Goal: Task Accomplishment & Management: Manage account settings

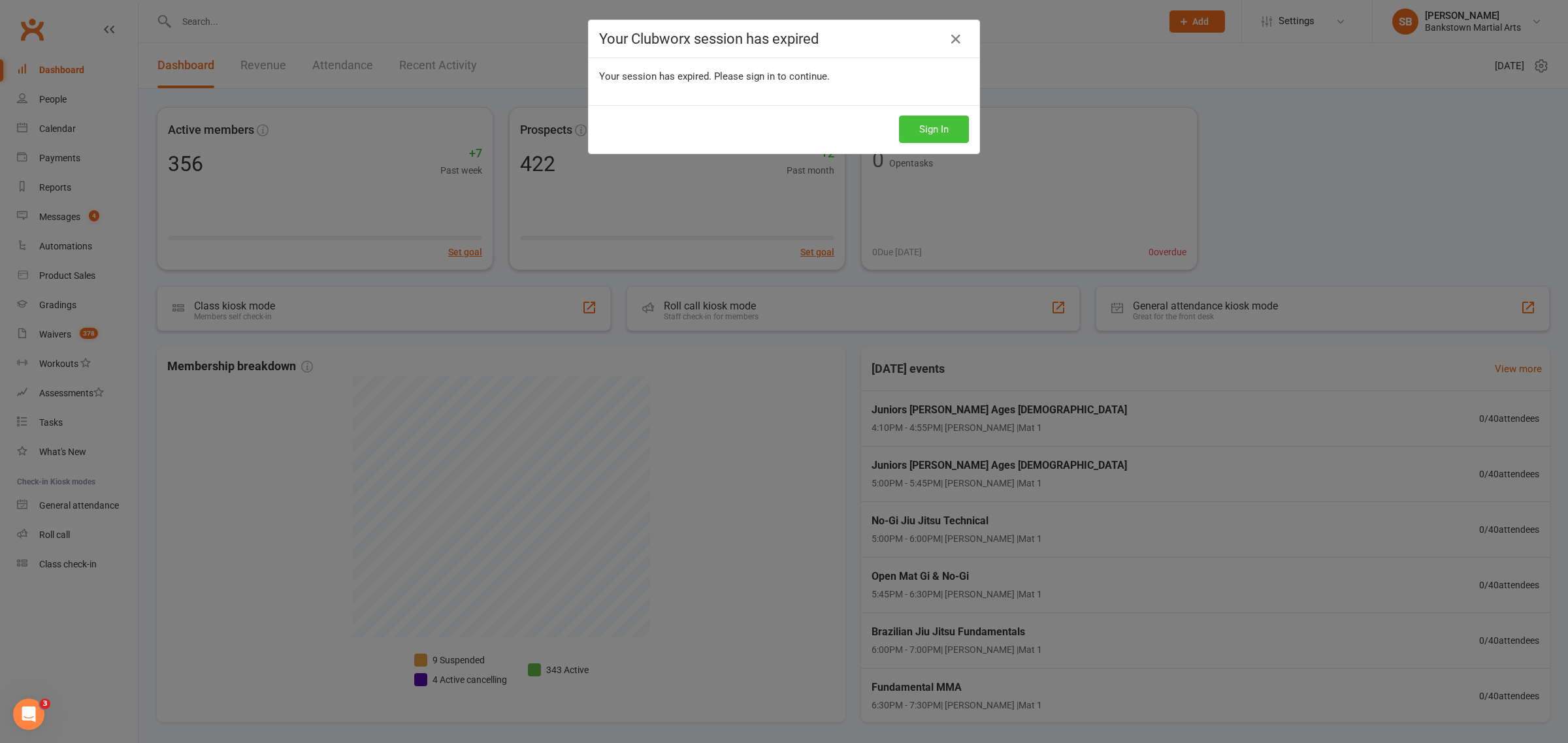
drag, startPoint x: 941, startPoint y: 116, endPoint x: 936, endPoint y: 128, distance: 13.0
click at [941, 116] on button "Sign In" at bounding box center [934, 129] width 70 height 27
click at [934, 128] on button "Sign In" at bounding box center [934, 129] width 70 height 27
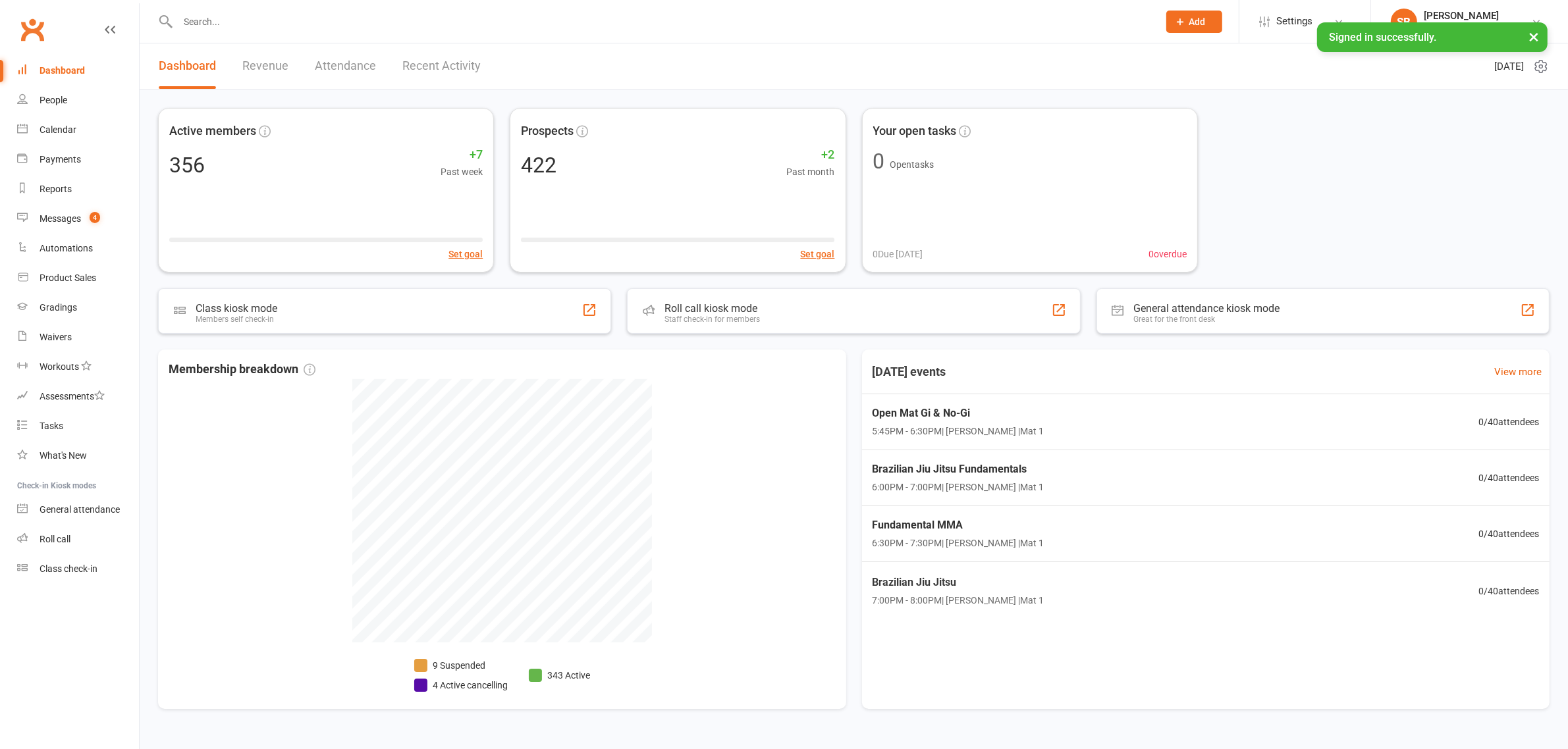
click at [296, 18] on input "text" at bounding box center [661, 22] width 975 height 18
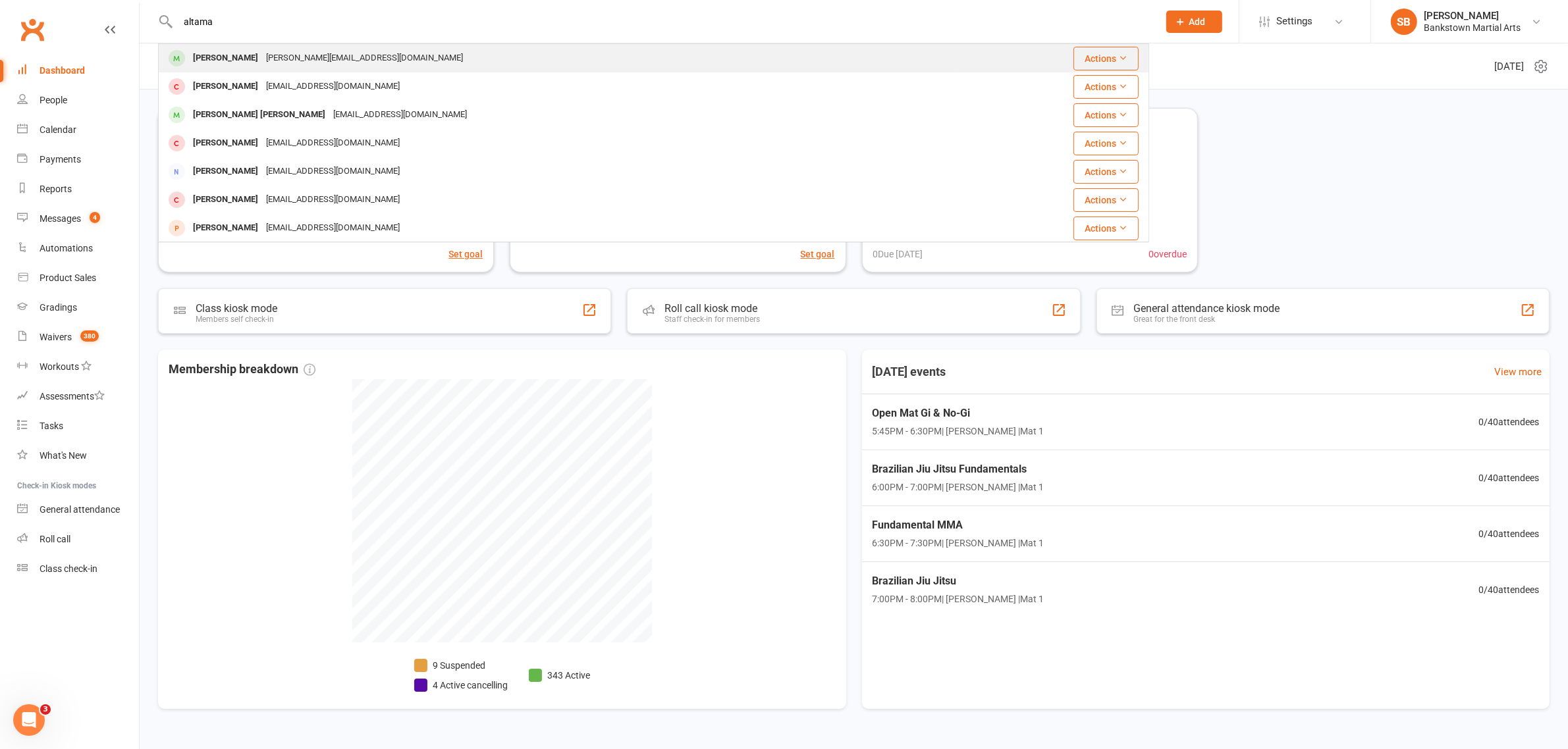
type input "altama"
click at [337, 56] on div "[PERSON_NAME][EMAIL_ADDRESS][DOMAIN_NAME]" at bounding box center [364, 58] width 205 height 19
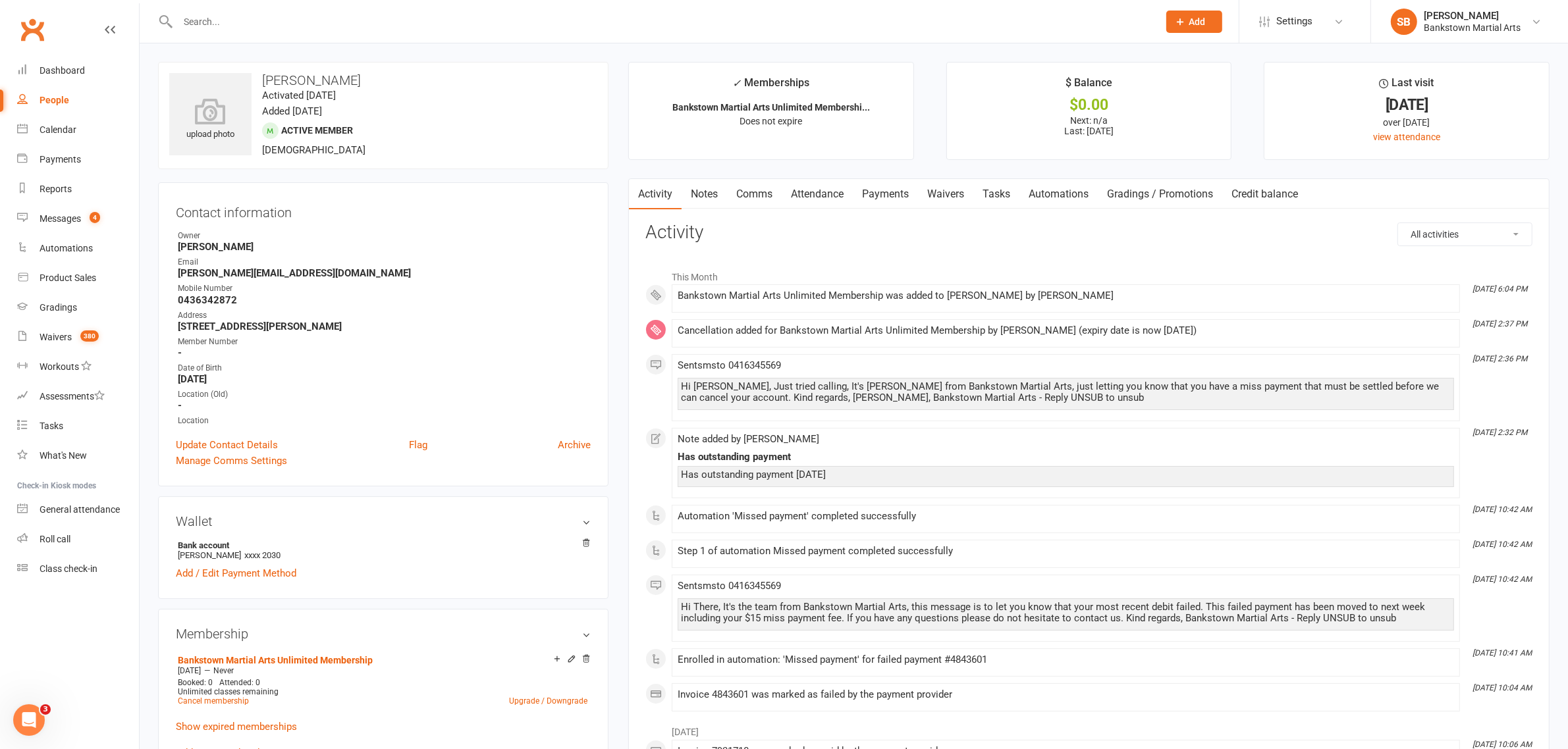
click at [875, 196] on link "Payments" at bounding box center [885, 194] width 65 height 30
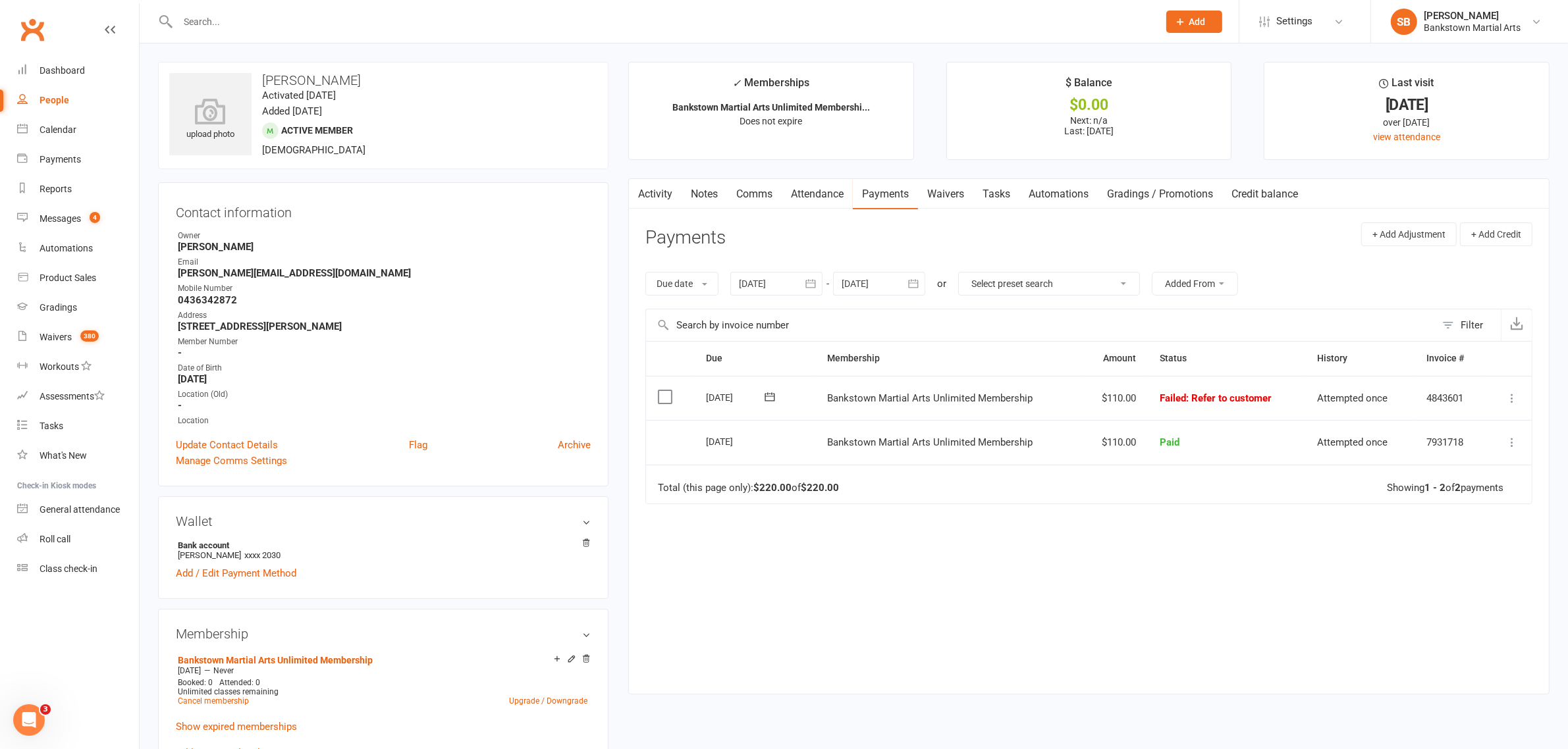
click at [817, 290] on icon "button" at bounding box center [811, 284] width 13 height 13
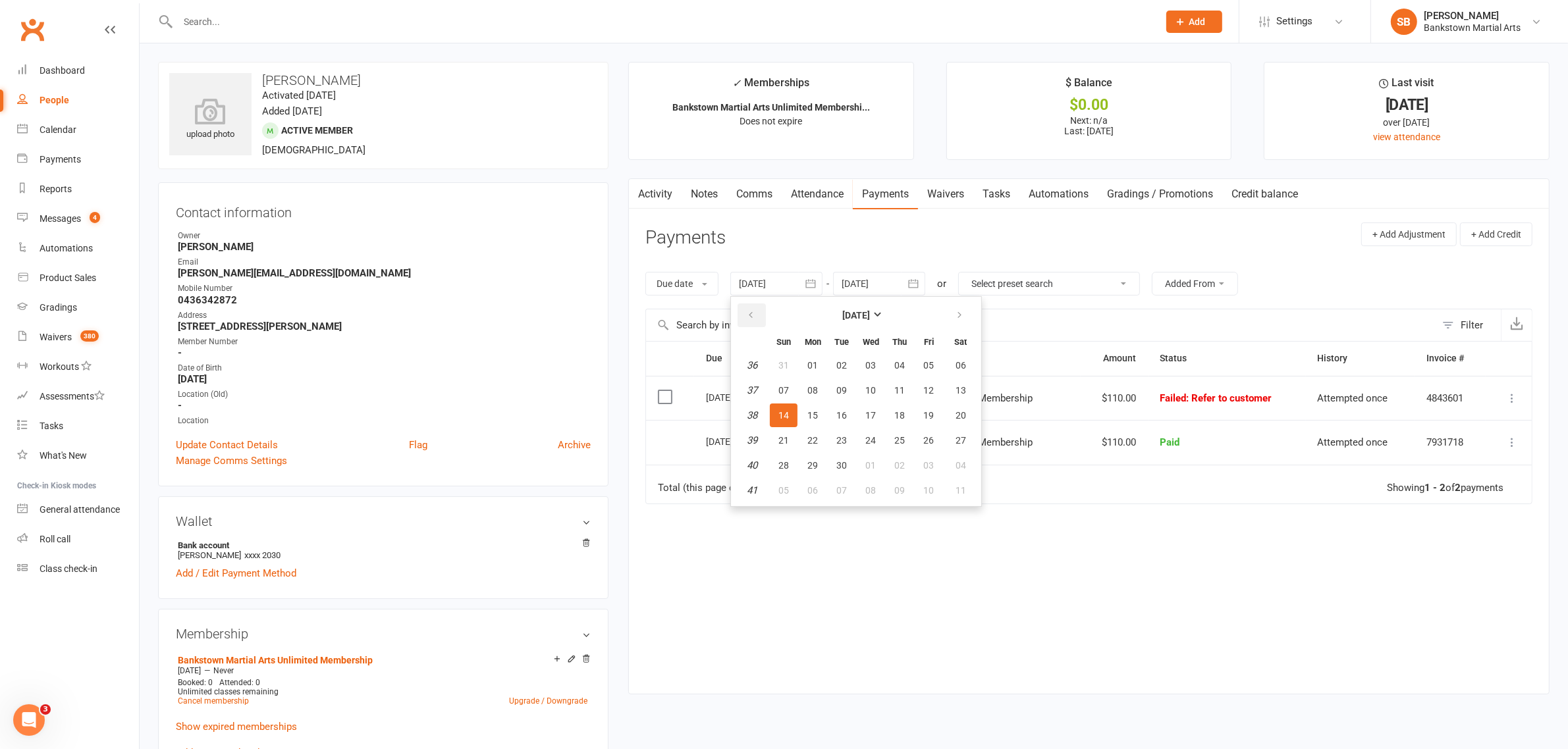
click at [761, 323] on button "button" at bounding box center [751, 315] width 28 height 24
click at [789, 396] on button "04" at bounding box center [784, 390] width 28 height 24
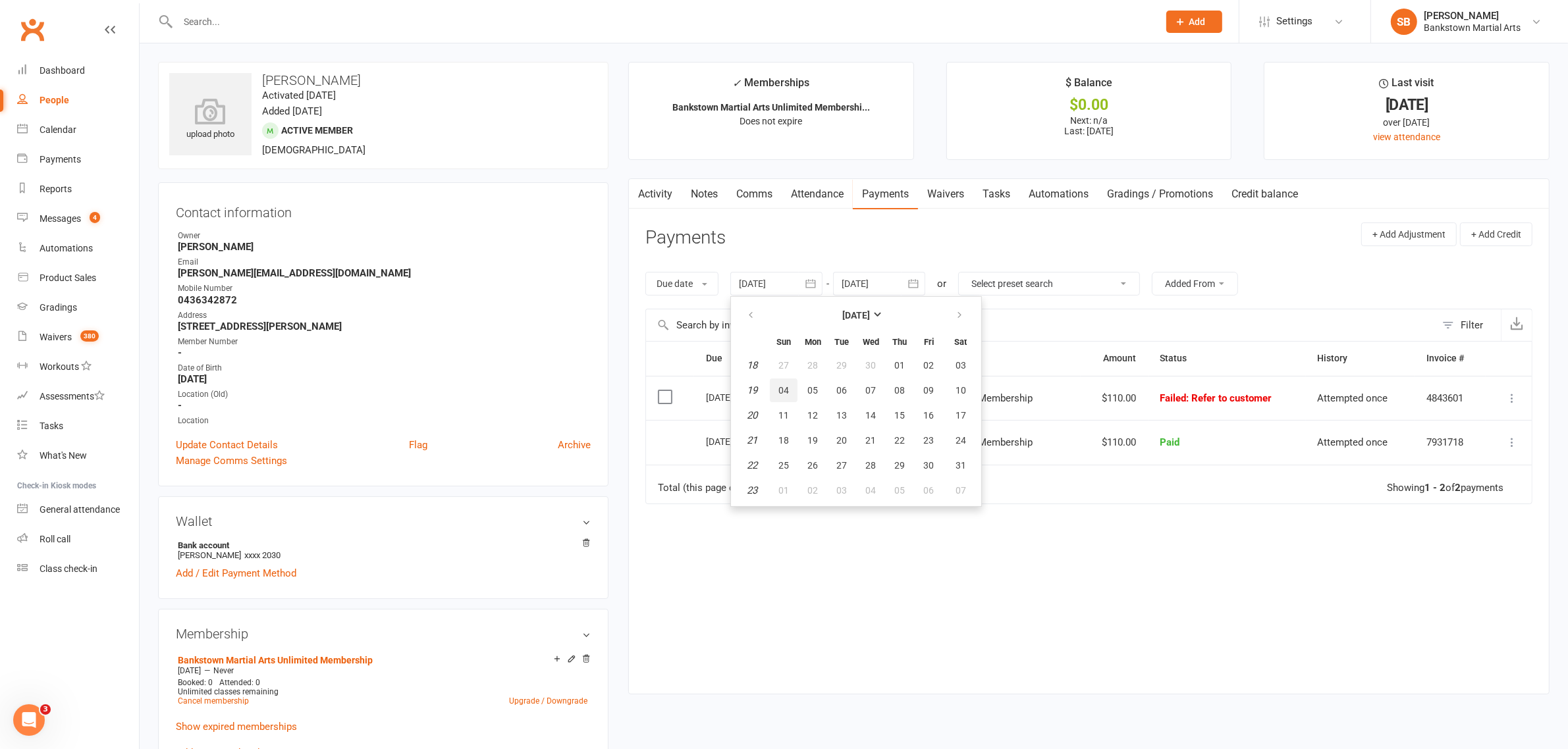
type input "[DATE]"
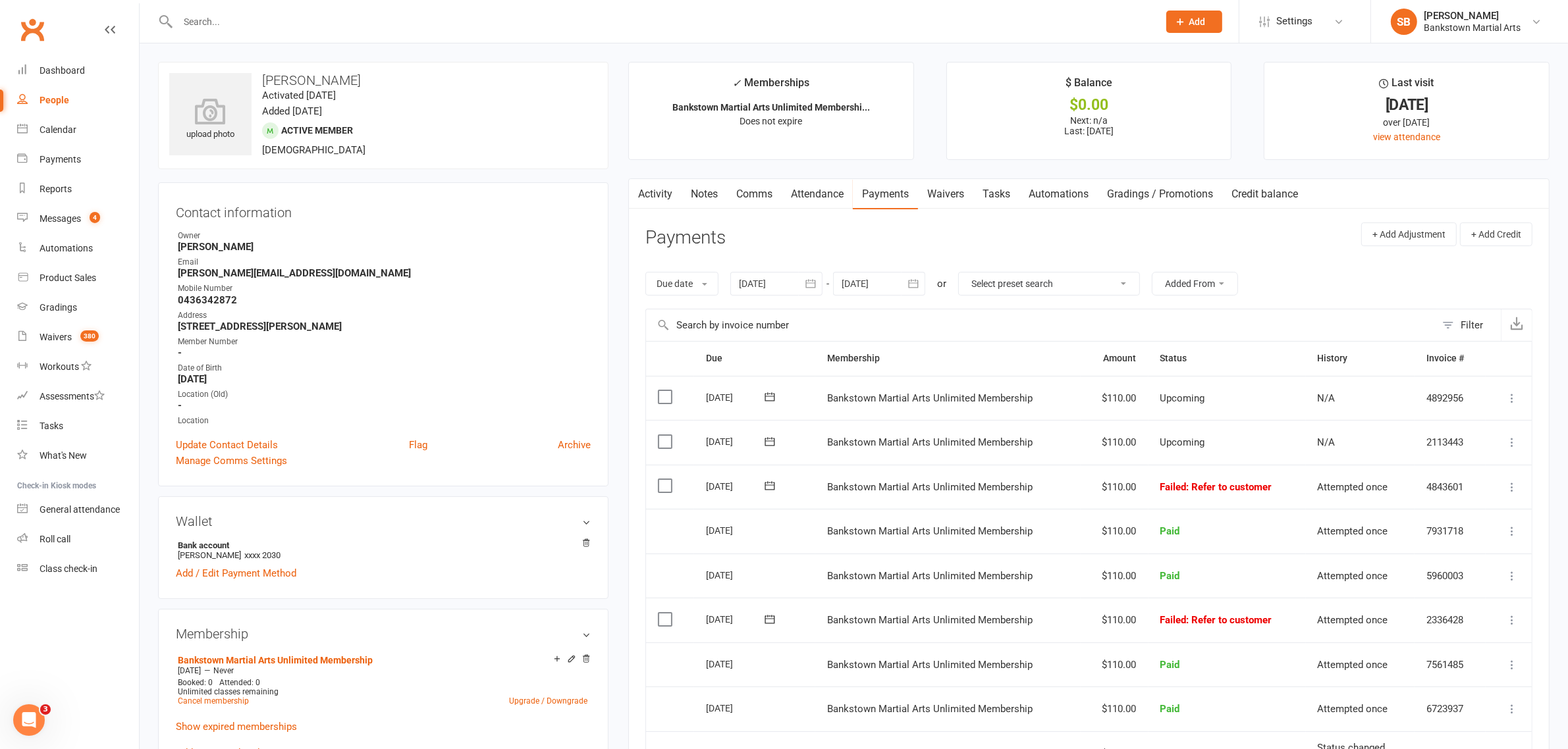
click at [664, 626] on label at bounding box center [666, 619] width 18 height 13
click at [664, 613] on input "checkbox" at bounding box center [662, 613] width 9 height 0
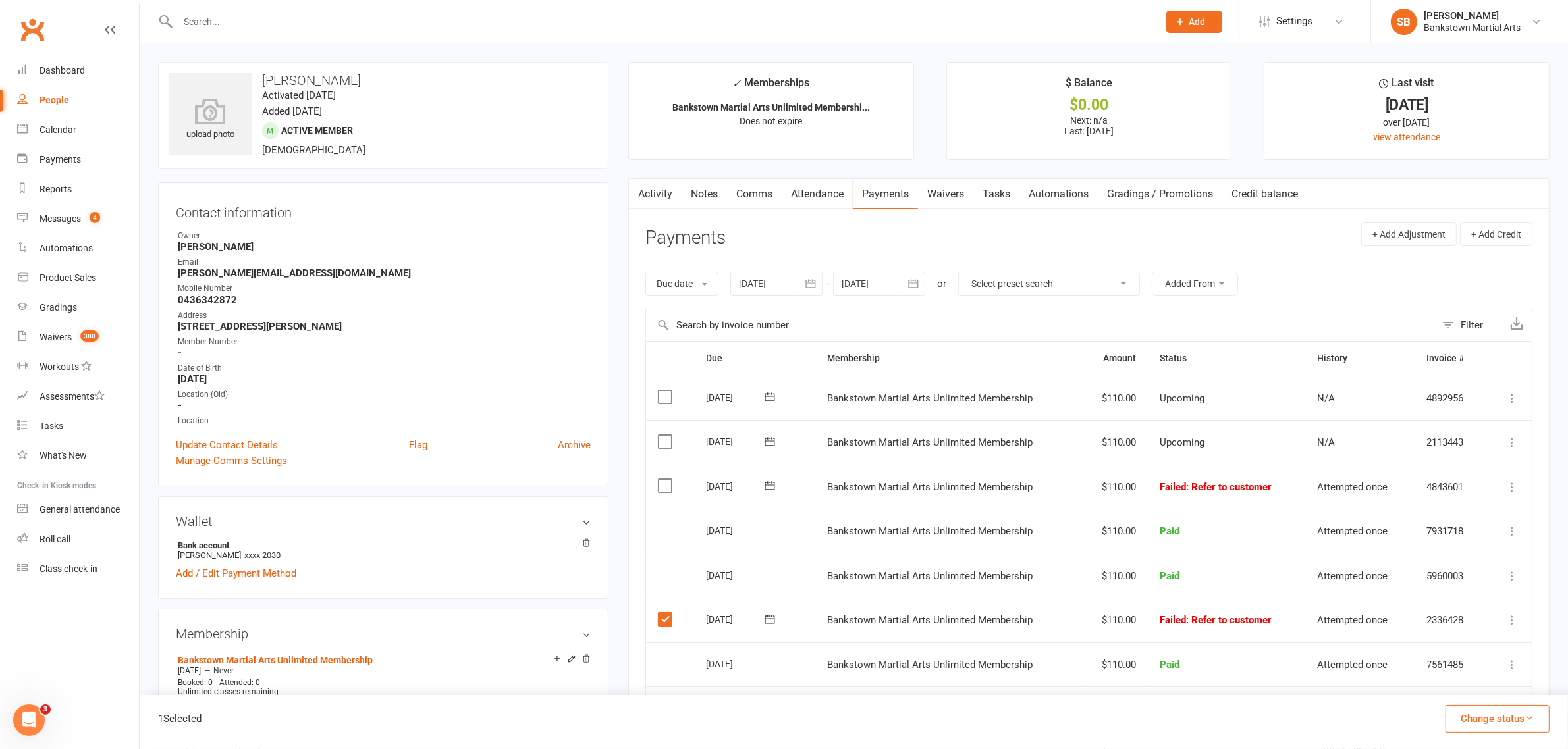
click at [1509, 623] on icon at bounding box center [1512, 620] width 13 height 13
click at [1449, 681] on link "Mark as Paid (POS)" at bounding box center [1454, 672] width 130 height 26
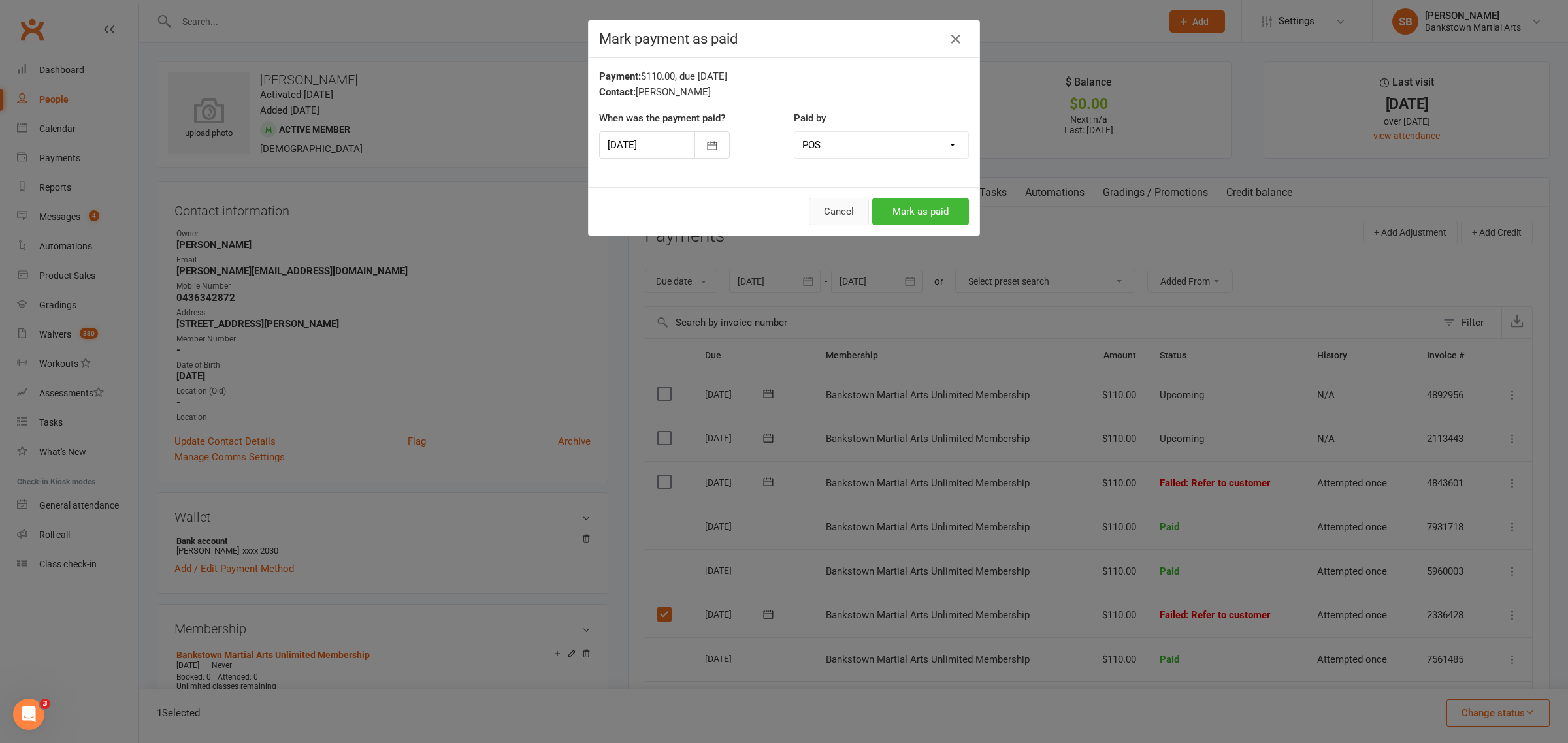
click at [817, 210] on button "Cancel" at bounding box center [839, 212] width 60 height 27
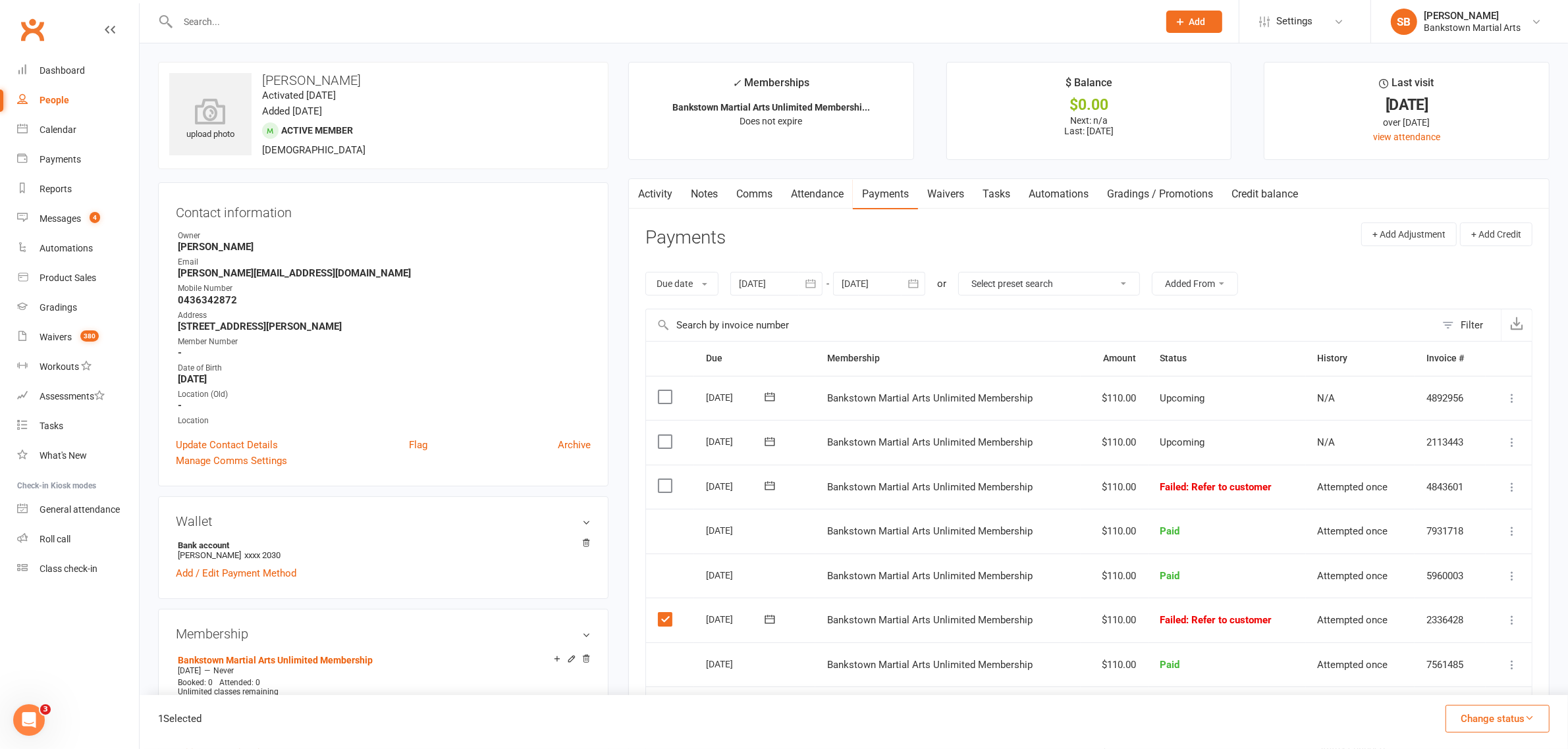
click at [1513, 628] on button at bounding box center [1512, 620] width 16 height 16
click at [1429, 657] on link "Mark as Paid (Cash)" at bounding box center [1454, 646] width 130 height 26
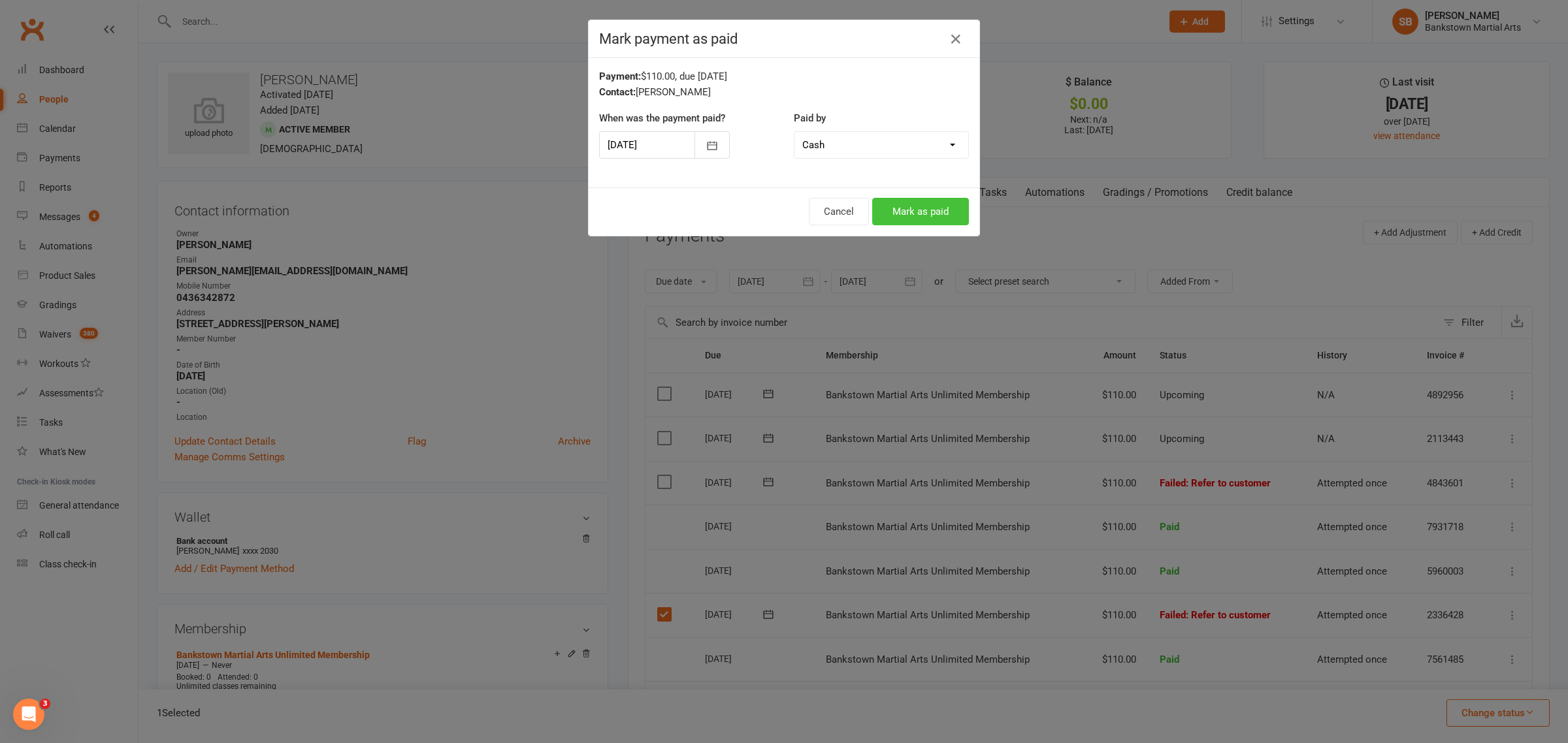
click at [887, 222] on button "Mark as paid" at bounding box center [921, 212] width 97 height 27
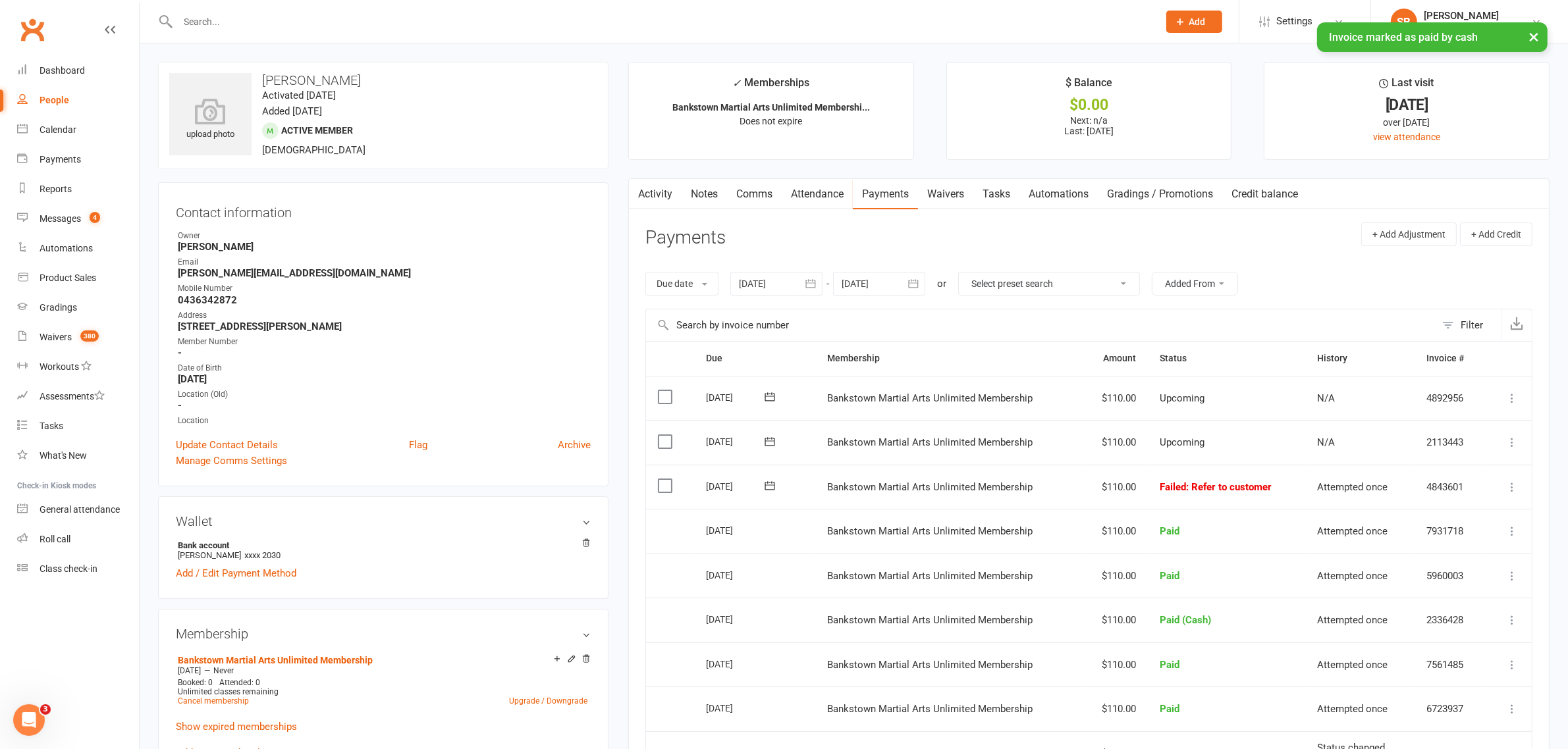
click at [1512, 492] on icon at bounding box center [1512, 487] width 13 height 13
click at [1457, 510] on link "Mark as Paid (Cash)" at bounding box center [1454, 513] width 130 height 26
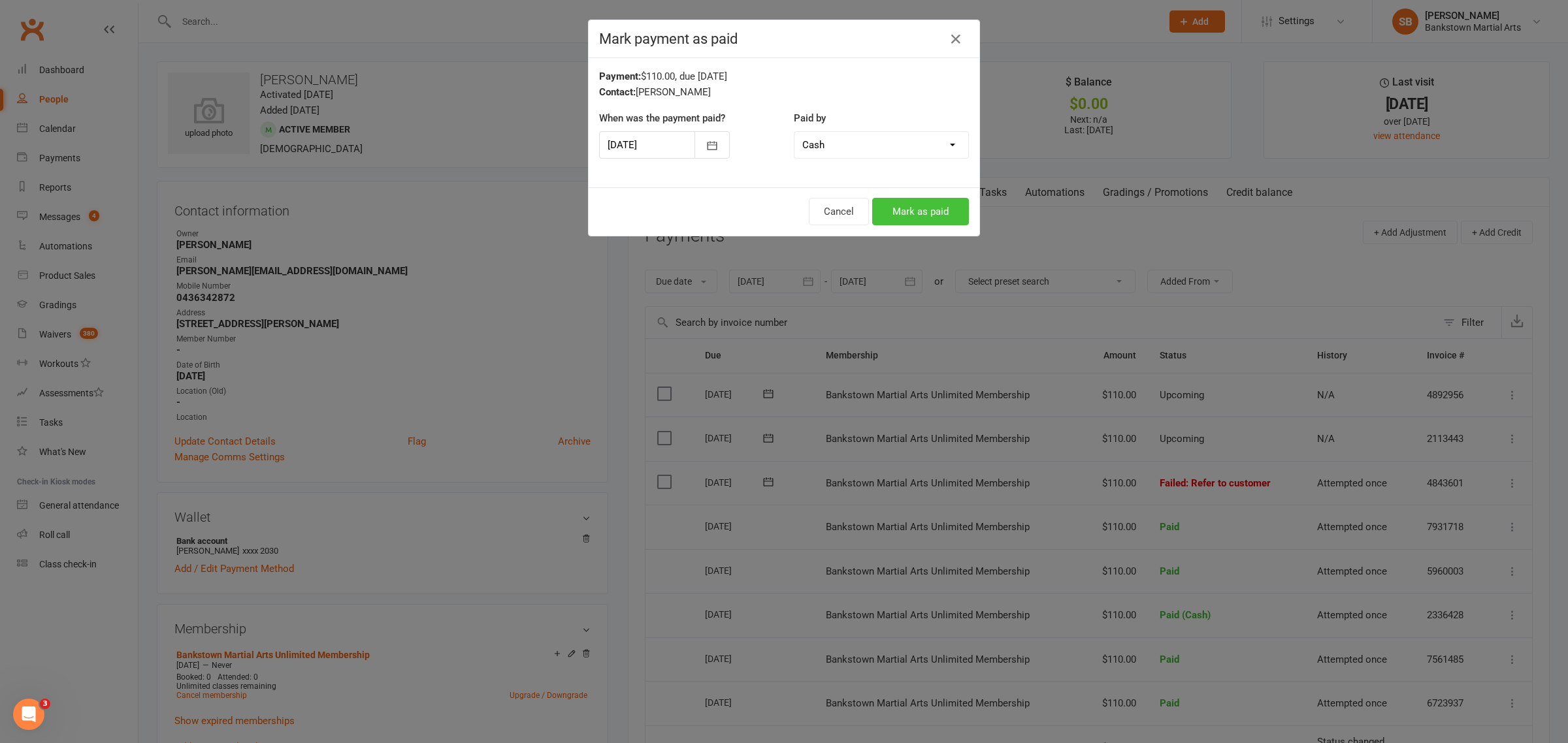
click at [924, 206] on button "Mark as paid" at bounding box center [921, 212] width 97 height 27
